Goal: Transaction & Acquisition: Download file/media

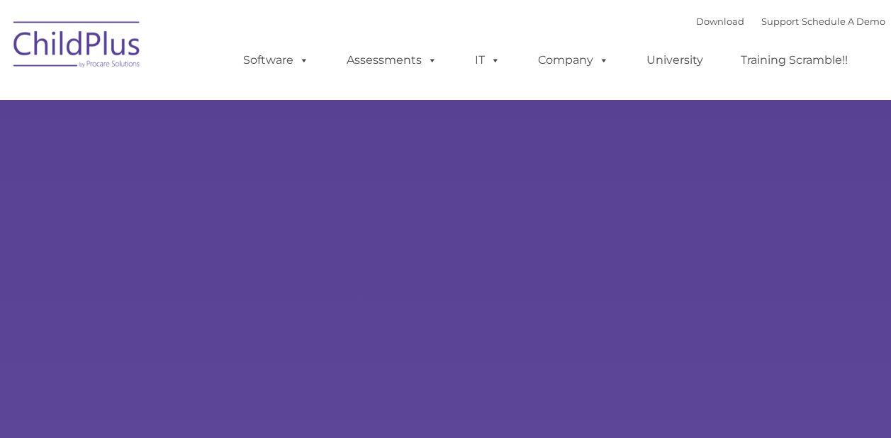
select select "MEDIUM"
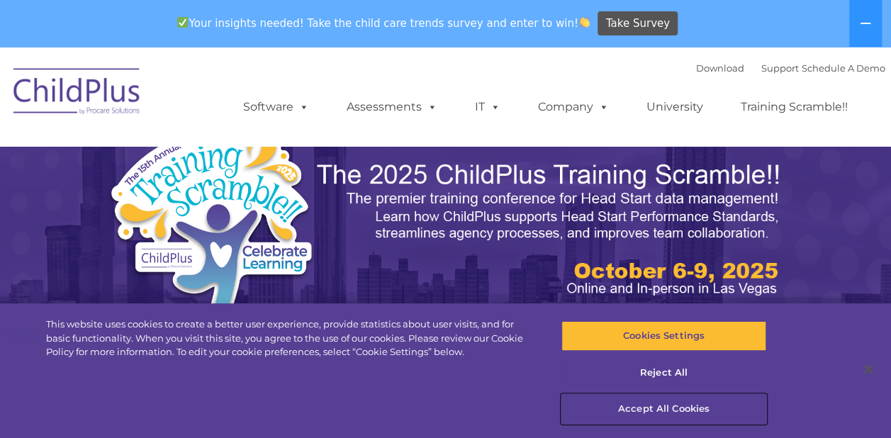
click at [680, 410] on button "Accept All Cookies" at bounding box center [664, 409] width 205 height 30
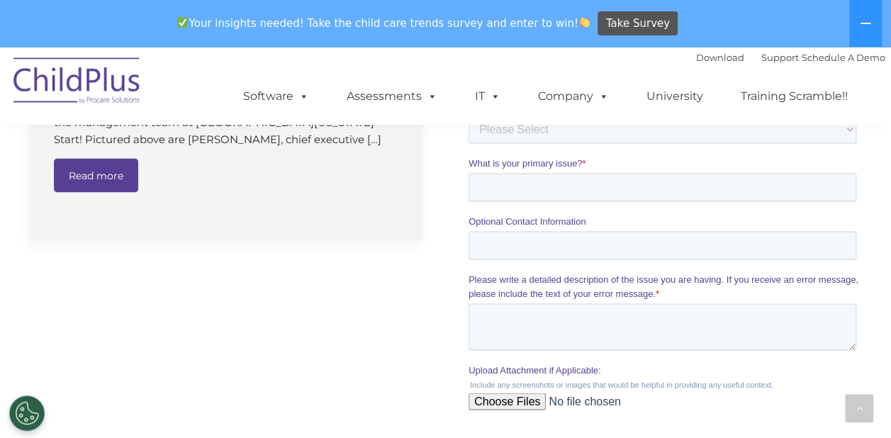
scroll to position [1254, 0]
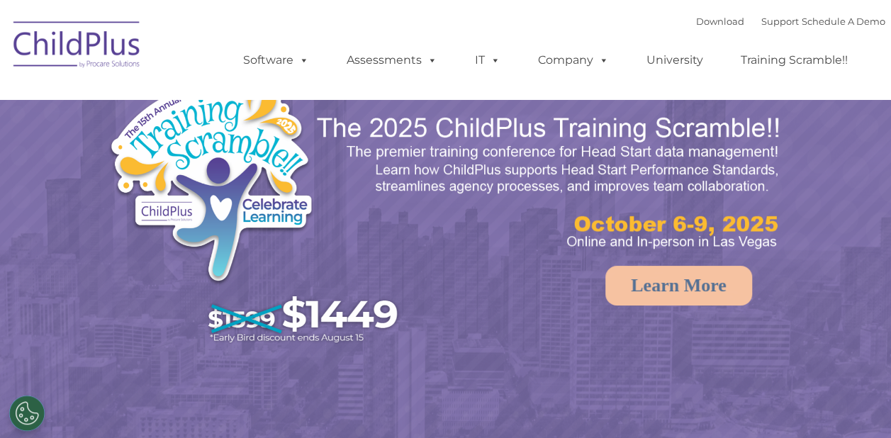
select select "MEDIUM"
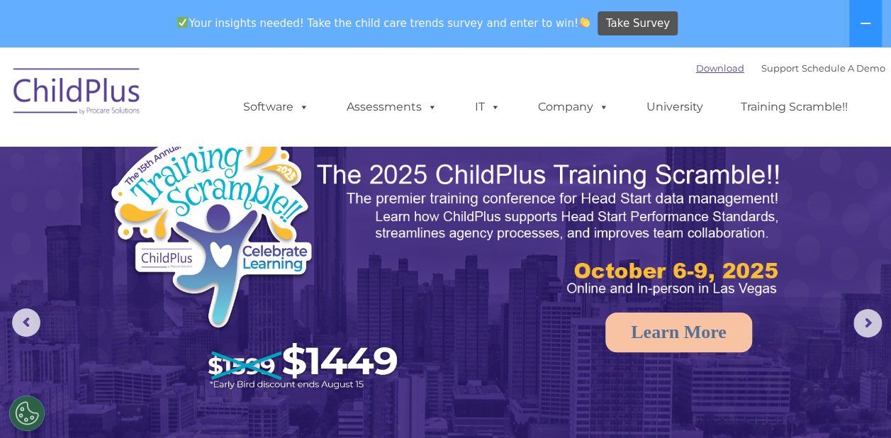
click at [696, 72] on link "Download" at bounding box center [720, 67] width 48 height 11
